Goal: Check status: Check status

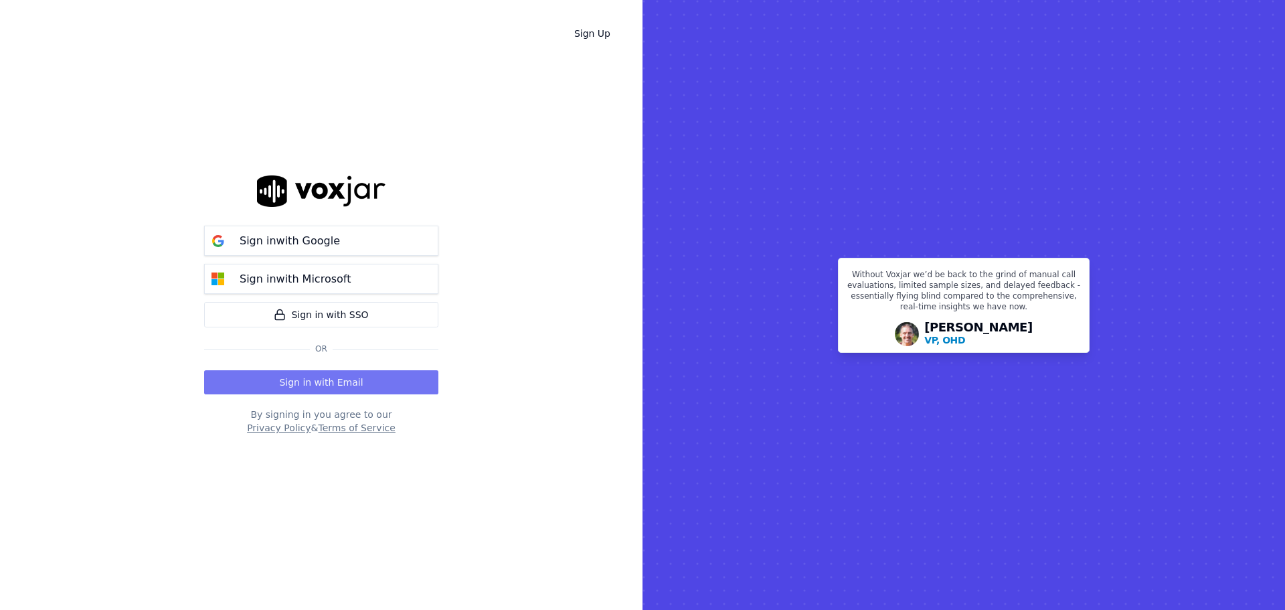
click at [329, 377] on button "Sign in with Email" at bounding box center [321, 382] width 234 height 24
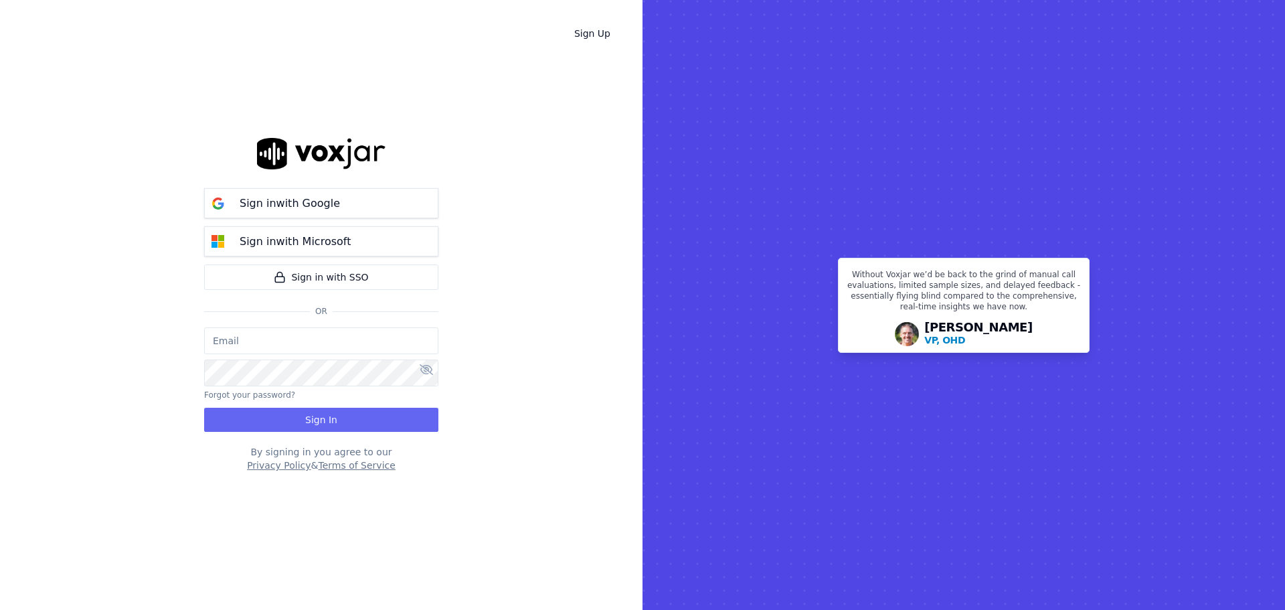
type input "bbradley@thirtyonefundraising.com"
click at [345, 423] on button "Sign In" at bounding box center [321, 420] width 234 height 24
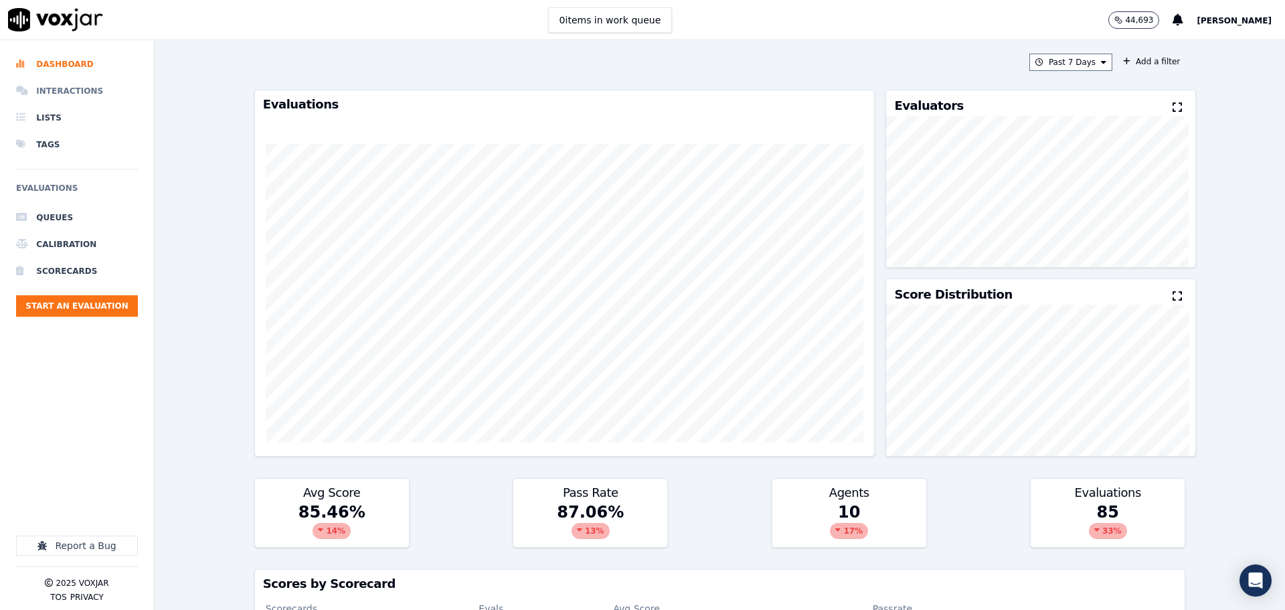
click at [67, 82] on li "Interactions" at bounding box center [77, 91] width 122 height 27
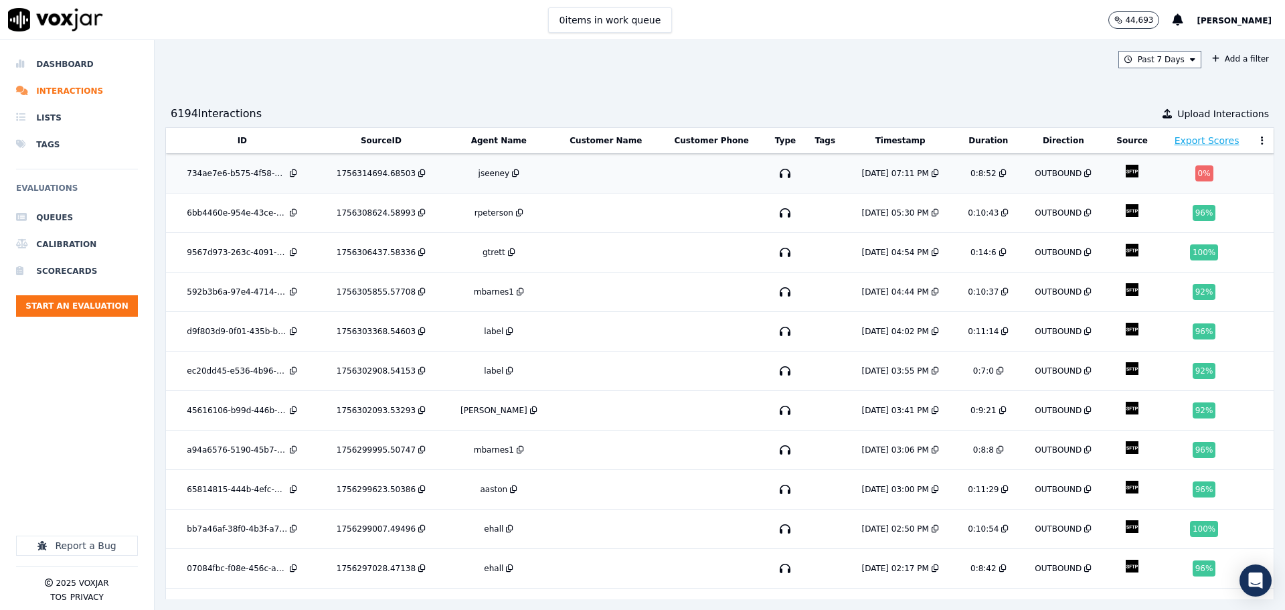
click at [686, 177] on td at bounding box center [711, 173] width 107 height 39
drag, startPoint x: 617, startPoint y: 212, endPoint x: 1139, endPoint y: 58, distance: 544.4
click at [1139, 58] on button "Past 7 Days" at bounding box center [1159, 59] width 83 height 17
click at [1140, 103] on div "[DATE]" at bounding box center [1153, 100] width 27 height 11
click at [1169, 222] on button "Add" at bounding box center [1182, 213] width 26 height 21
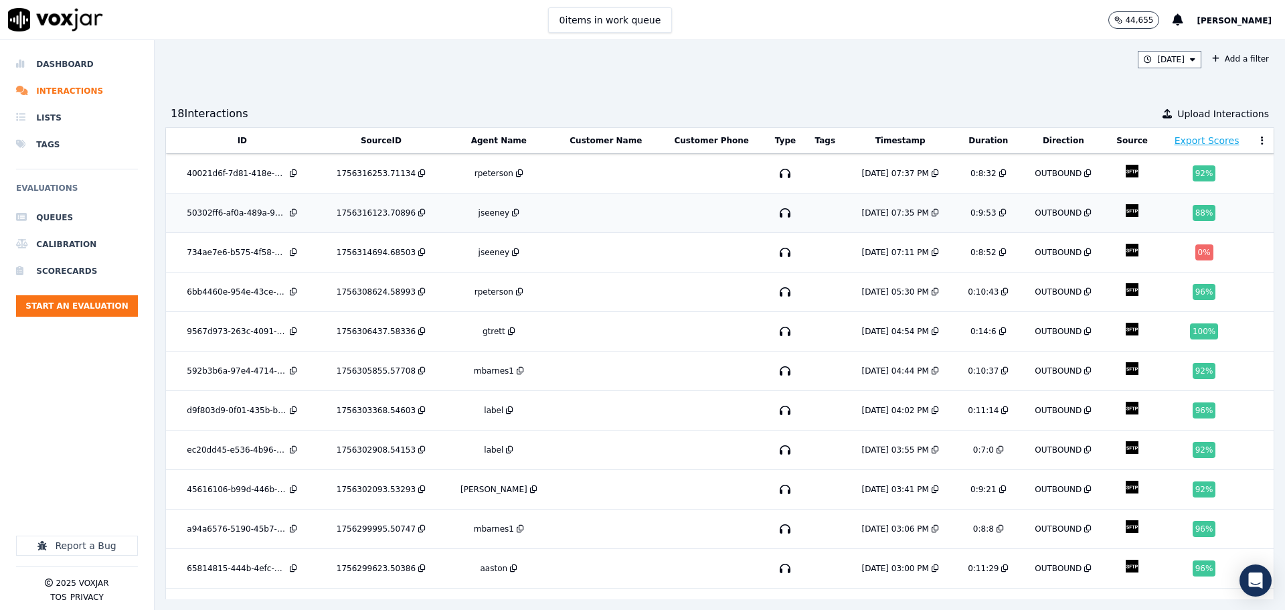
click at [586, 221] on td at bounding box center [605, 212] width 104 height 39
drag, startPoint x: 666, startPoint y: 62, endPoint x: 670, endPoint y: 72, distance: 10.2
click at [666, 62] on div "[DATE] Add a filter" at bounding box center [719, 59] width 1109 height 17
click at [1154, 60] on button "[DATE]" at bounding box center [1170, 59] width 64 height 17
click at [1169, 224] on button "Add" at bounding box center [1182, 213] width 26 height 21
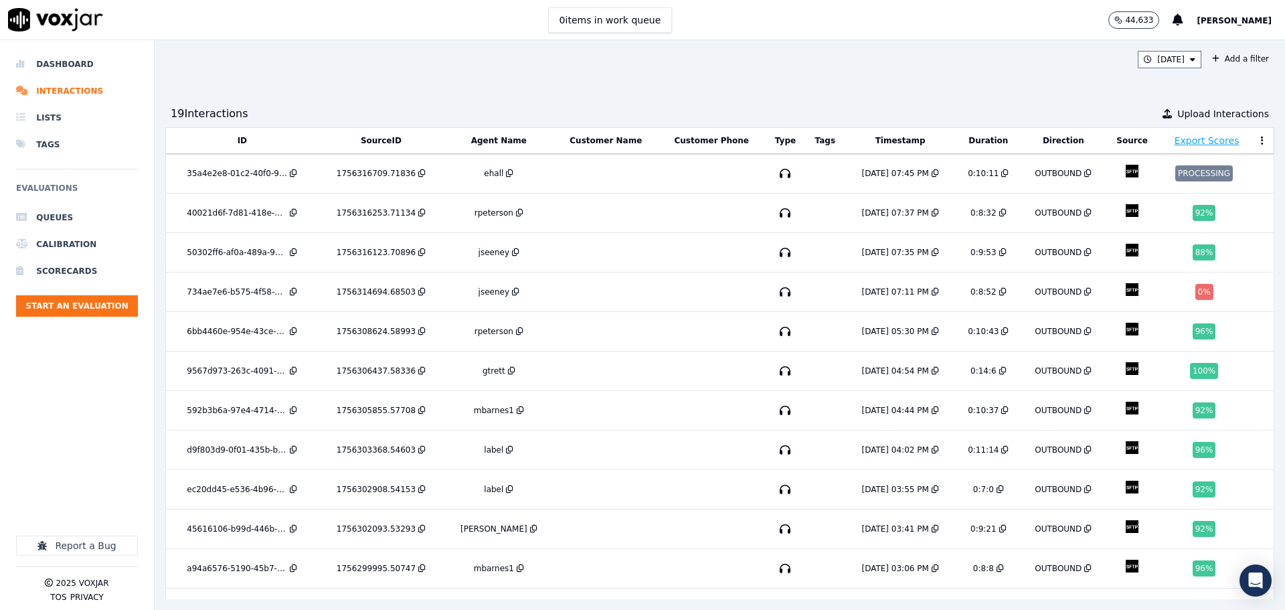
click at [767, 94] on div "[DATE] Add a filter 19 Interaction s Upload Interactions ID SourceID Agent Name…" at bounding box center [720, 325] width 1130 height 570
click at [1148, 64] on button "[DATE]" at bounding box center [1170, 59] width 64 height 17
click at [1169, 224] on button "Add" at bounding box center [1182, 213] width 26 height 21
click at [1172, 59] on button "[DATE]" at bounding box center [1170, 59] width 64 height 17
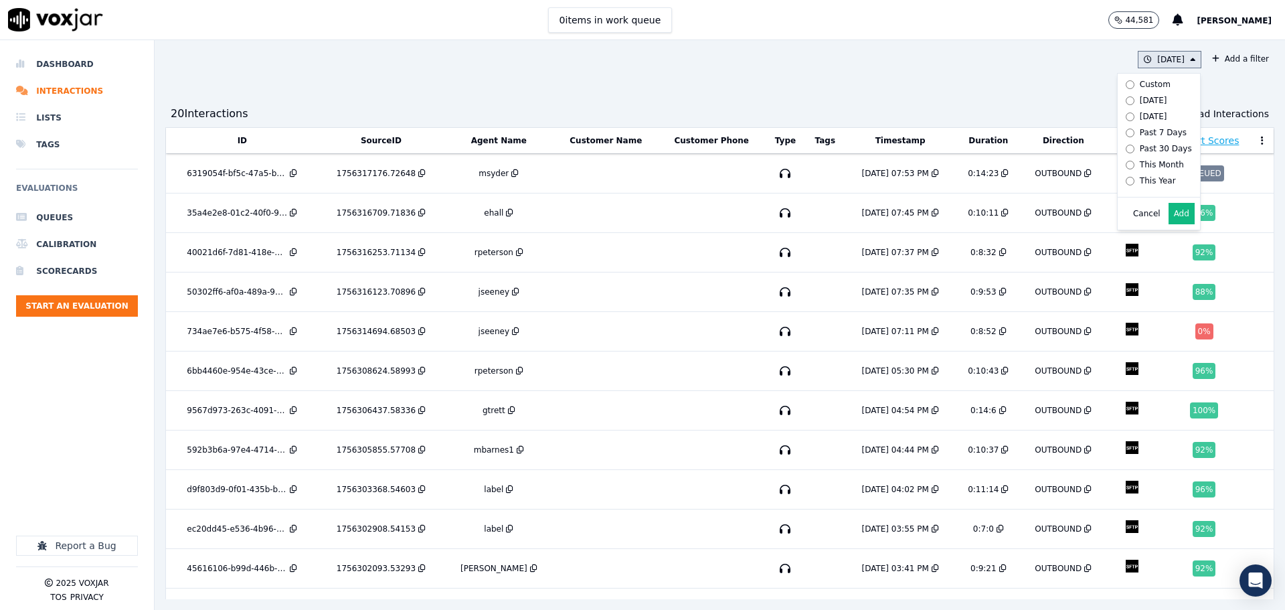
click at [1169, 224] on button "Add" at bounding box center [1182, 213] width 26 height 21
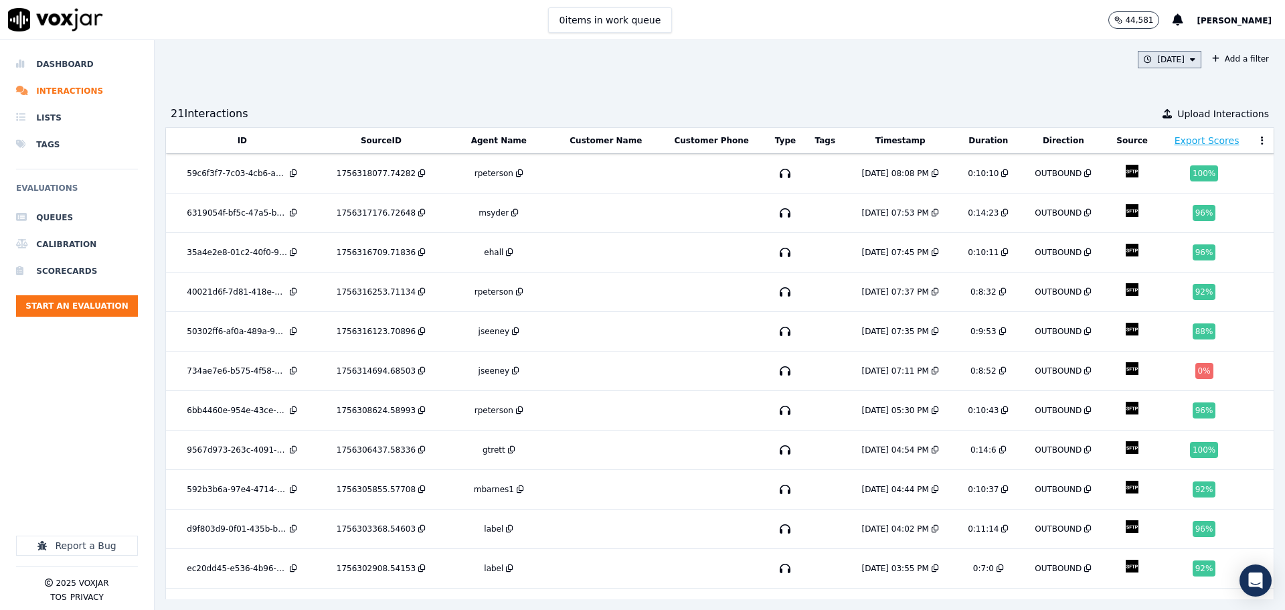
click at [1150, 59] on button "[DATE]" at bounding box center [1170, 59] width 64 height 17
click at [1169, 224] on button "Add" at bounding box center [1182, 213] width 26 height 21
click at [230, 67] on div "[DATE] Add a filter" at bounding box center [719, 59] width 1109 height 17
drag, startPoint x: 914, startPoint y: 73, endPoint x: 815, endPoint y: 68, distance: 98.5
click at [815, 68] on div "[DATE] Add a filter 21 Interaction s Upload Interactions ID SourceID Agent Name…" at bounding box center [720, 325] width 1130 height 570
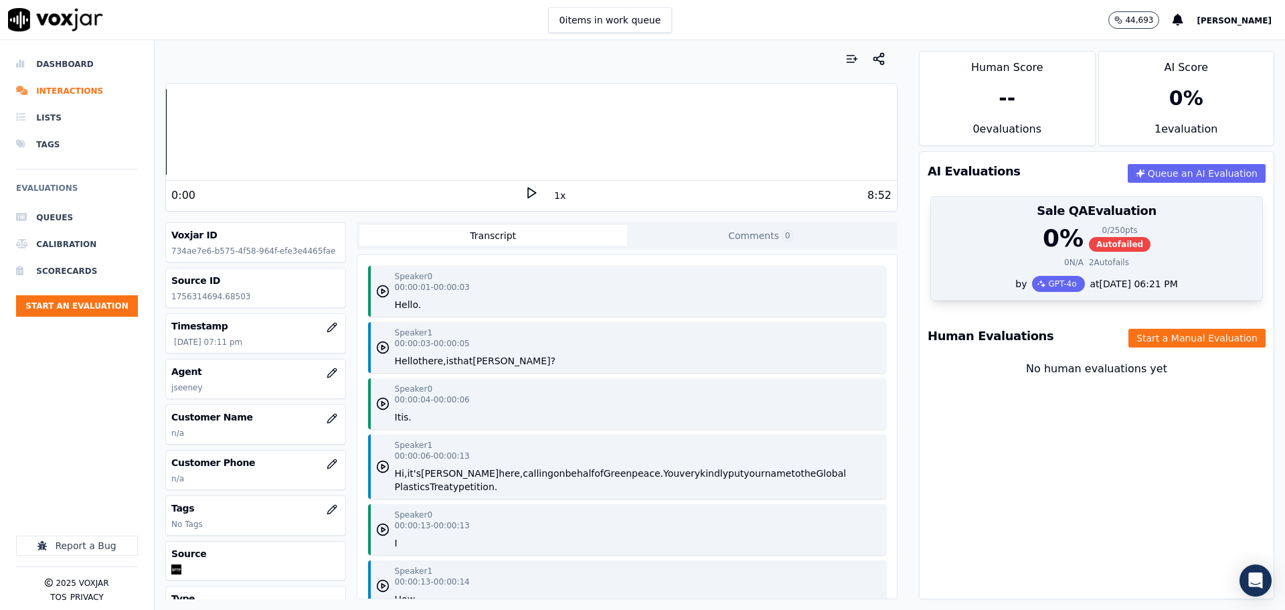
click at [955, 250] on div "0 % 0 / 250 pts Autofailed" at bounding box center [1096, 238] width 315 height 27
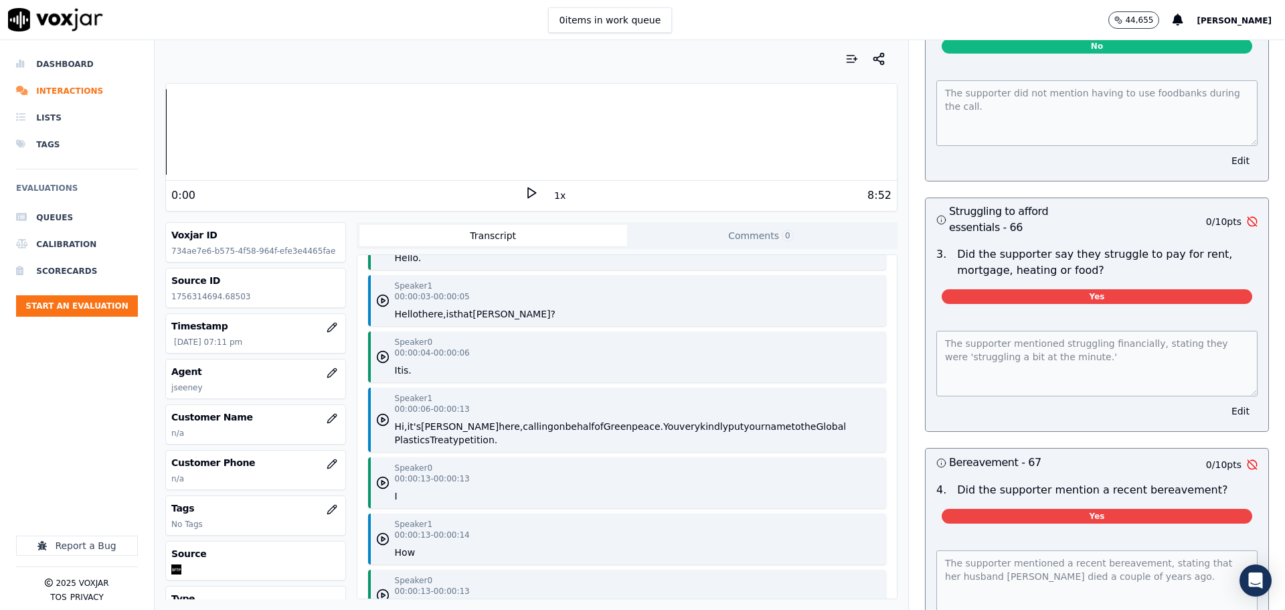
scroll to position [67, 0]
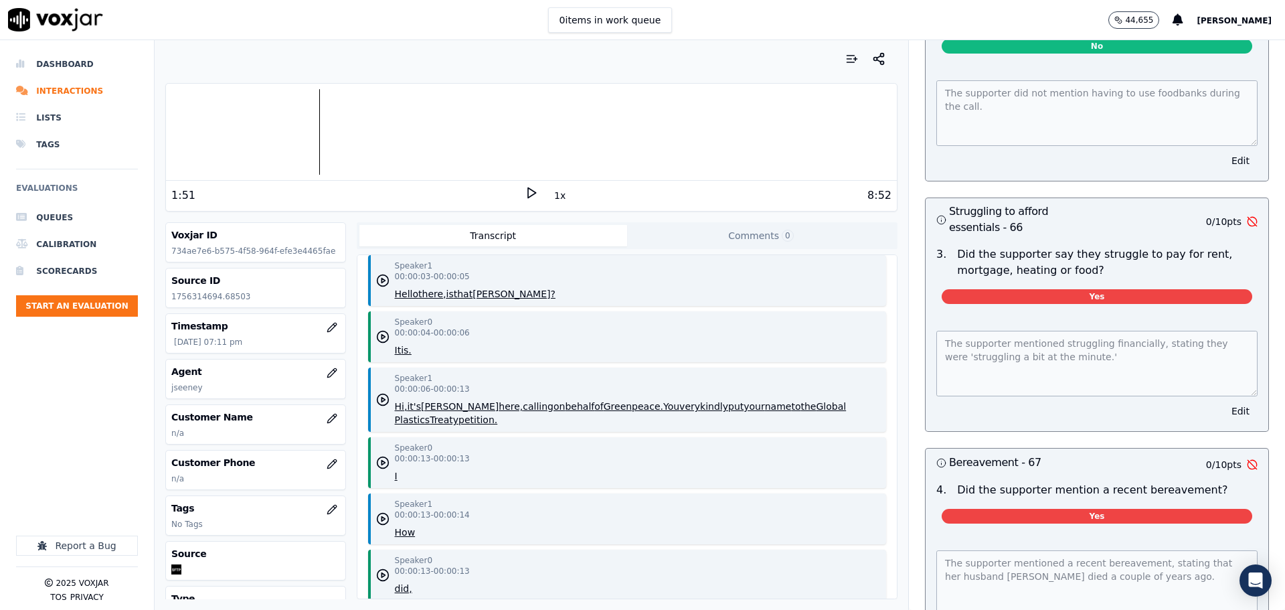
click at [528, 196] on polygon at bounding box center [532, 193] width 8 height 10
click at [317, 128] on div at bounding box center [531, 132] width 731 height 86
click at [299, 126] on div at bounding box center [531, 132] width 731 height 86
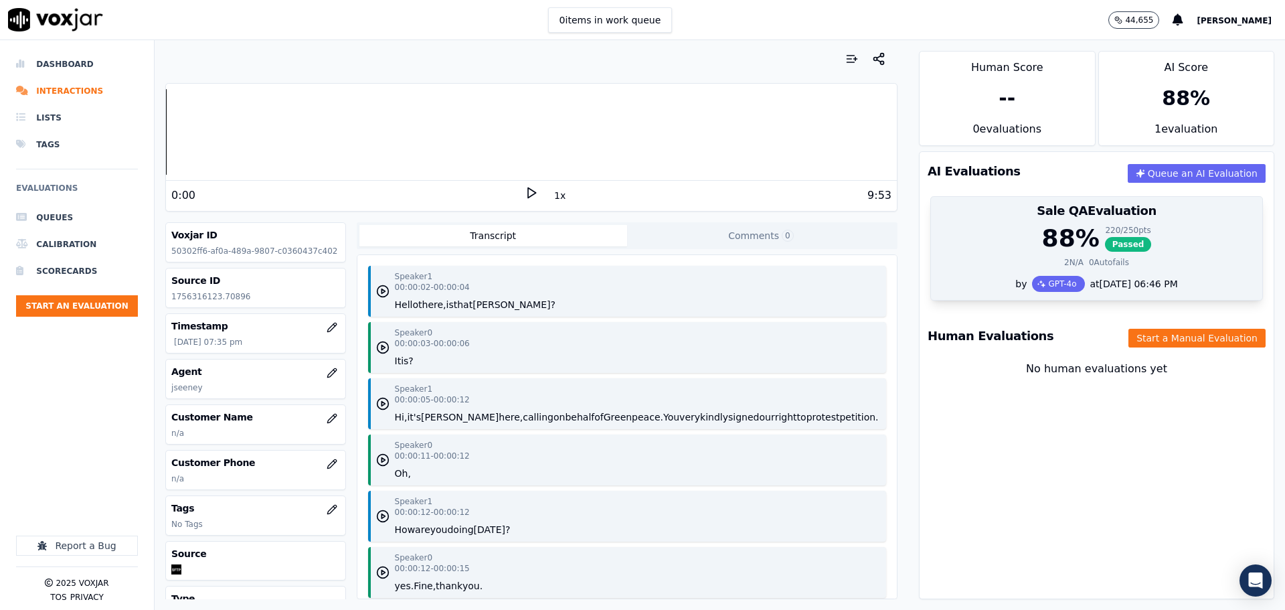
click at [1168, 247] on div "88 % 220 / 250 pts Passed" at bounding box center [1096, 238] width 315 height 27
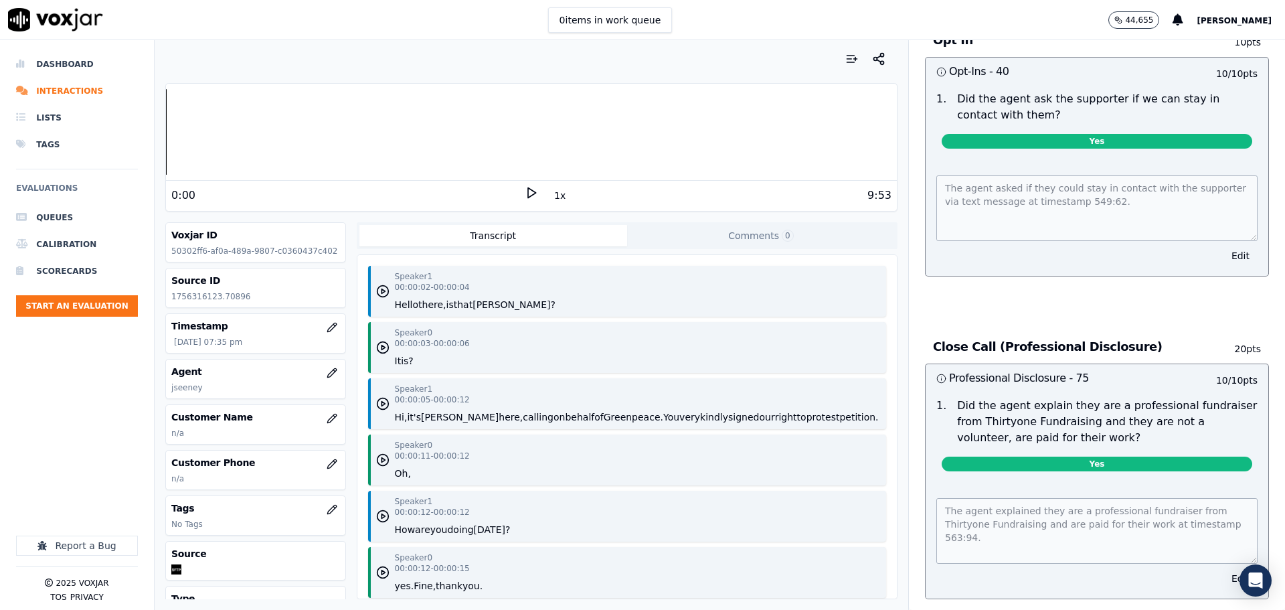
scroll to position [6541, 0]
